Goal: Task Accomplishment & Management: Manage account settings

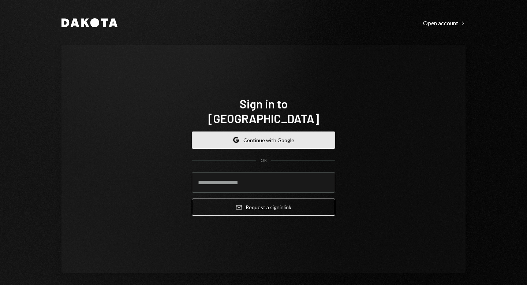
click at [241, 141] on button "Google Continue with Google" at bounding box center [263, 139] width 143 height 17
